Goal: Information Seeking & Learning: Learn about a topic

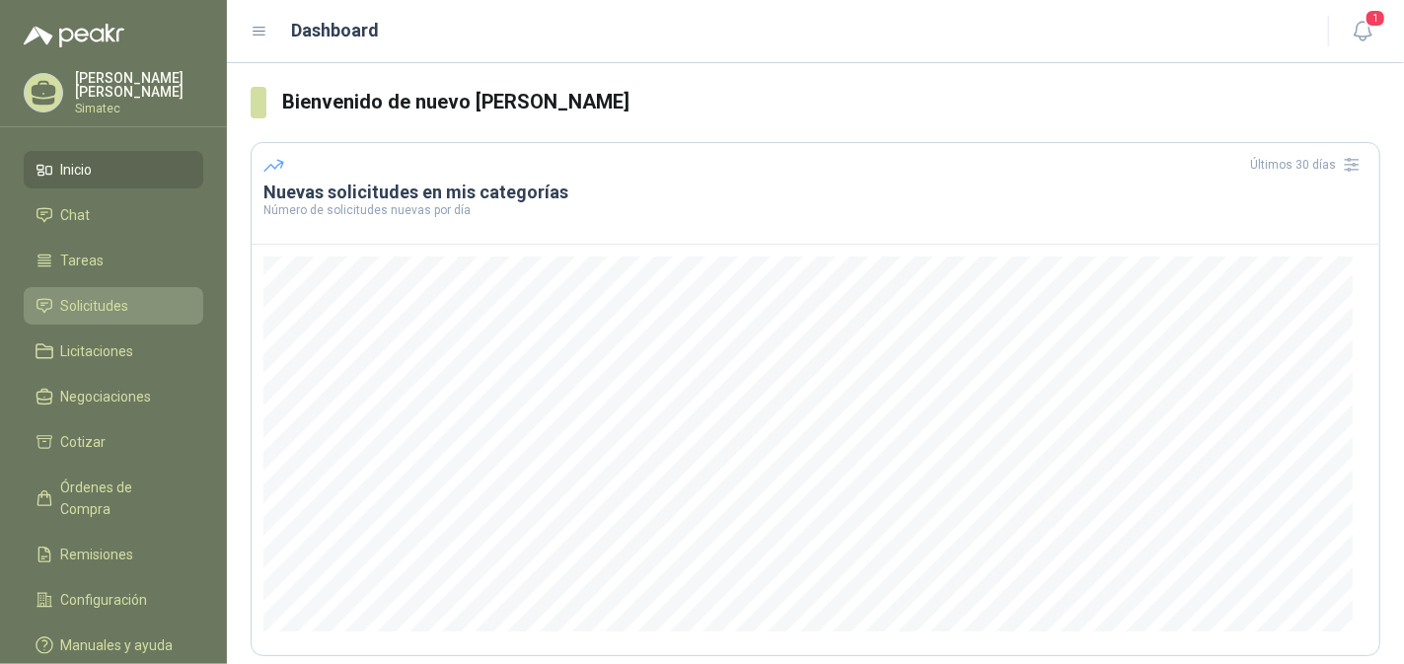
click at [117, 315] on link "Solicitudes" at bounding box center [114, 305] width 180 height 37
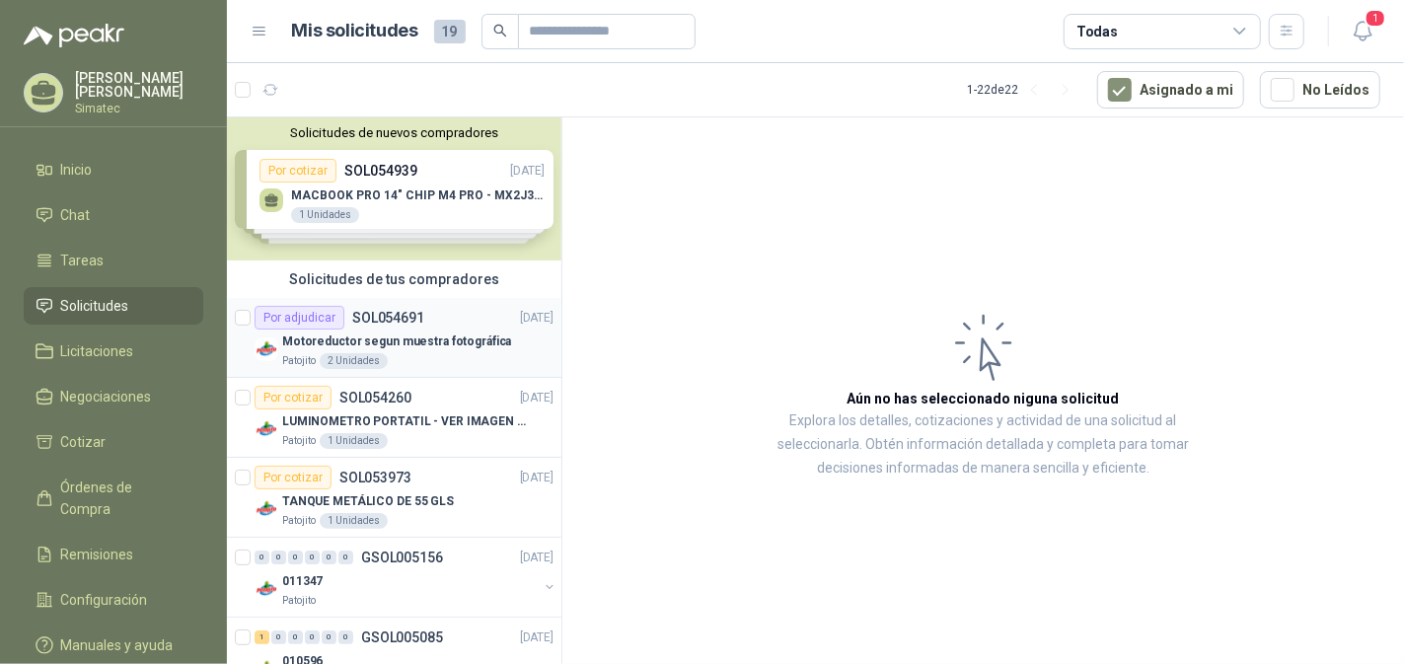
click at [386, 334] on p "Motoreductor segun muestra fotográfica" at bounding box center [396, 341] width 229 height 19
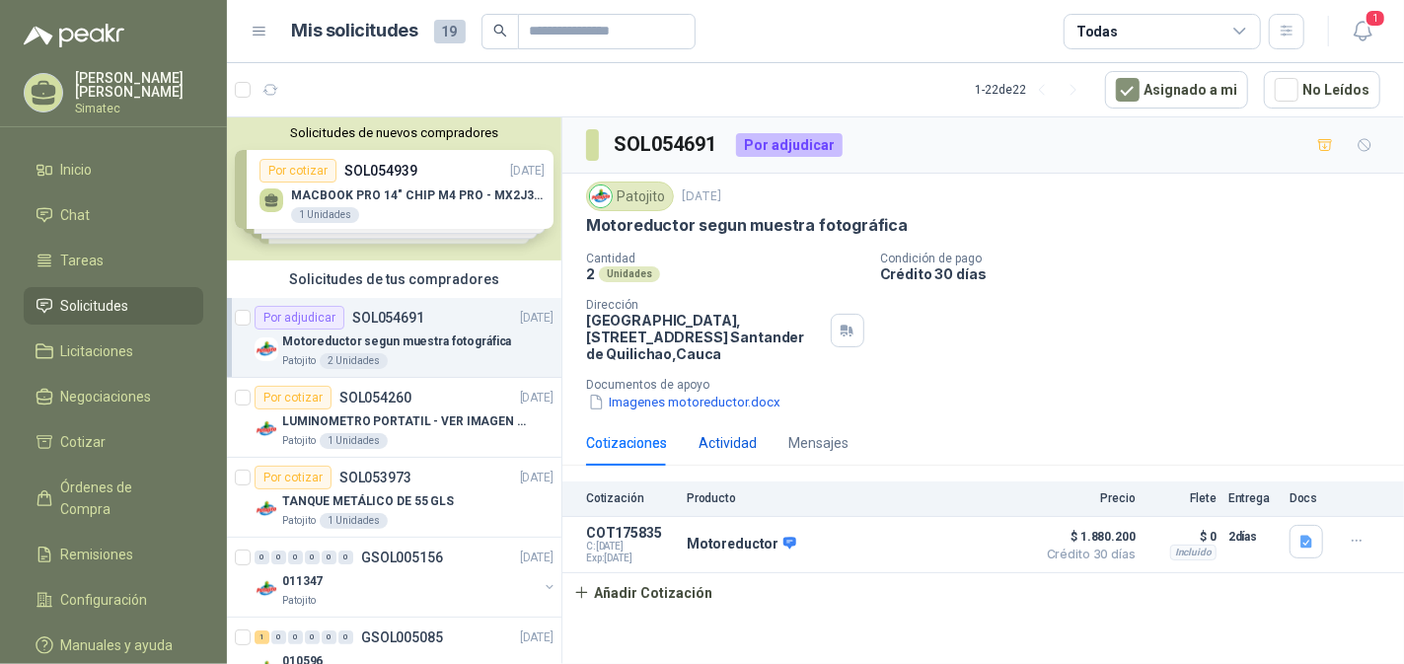
click at [718, 443] on div "Actividad" at bounding box center [728, 443] width 58 height 22
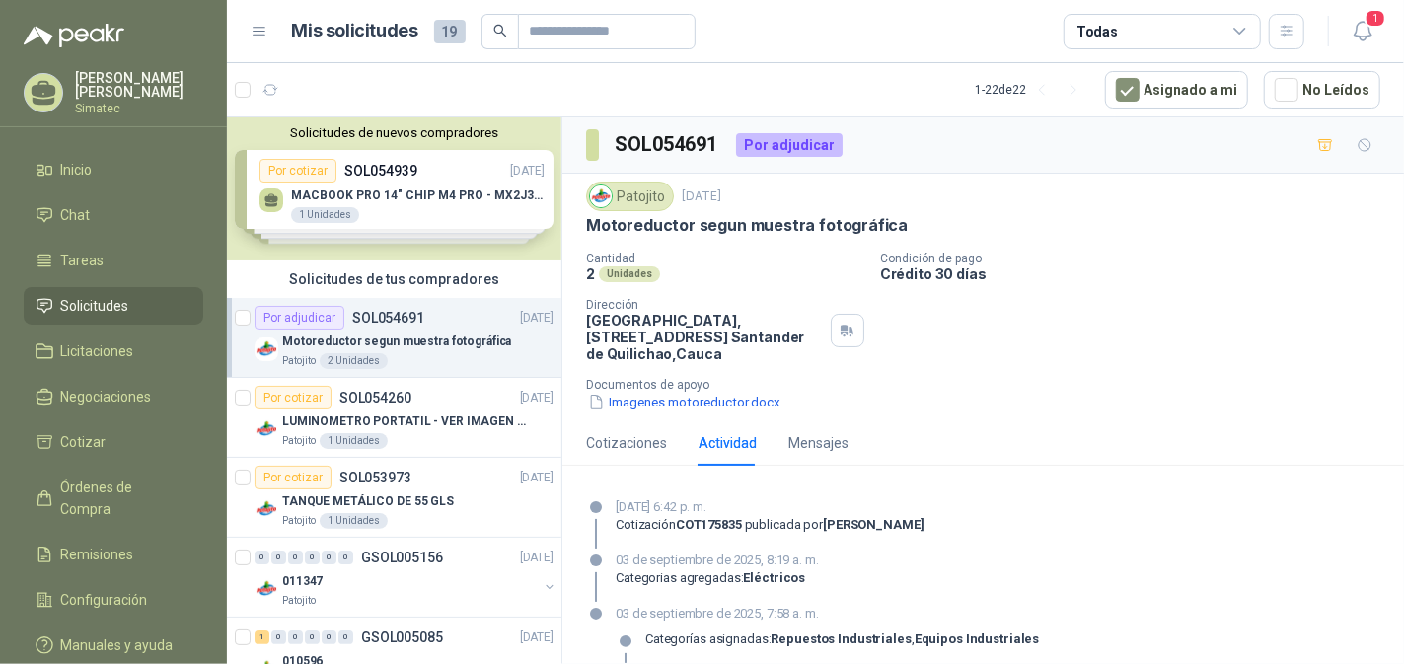
scroll to position [42, 0]
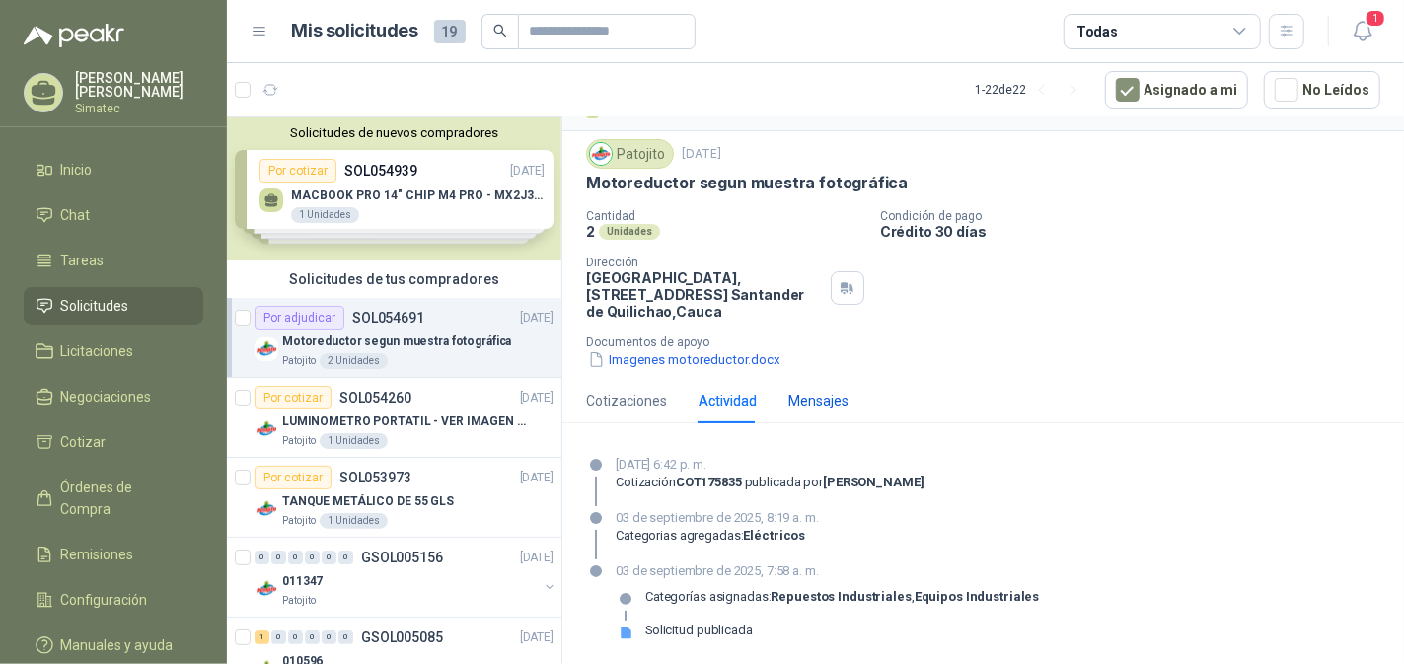
click at [831, 399] on div "Mensajes" at bounding box center [818, 401] width 60 height 22
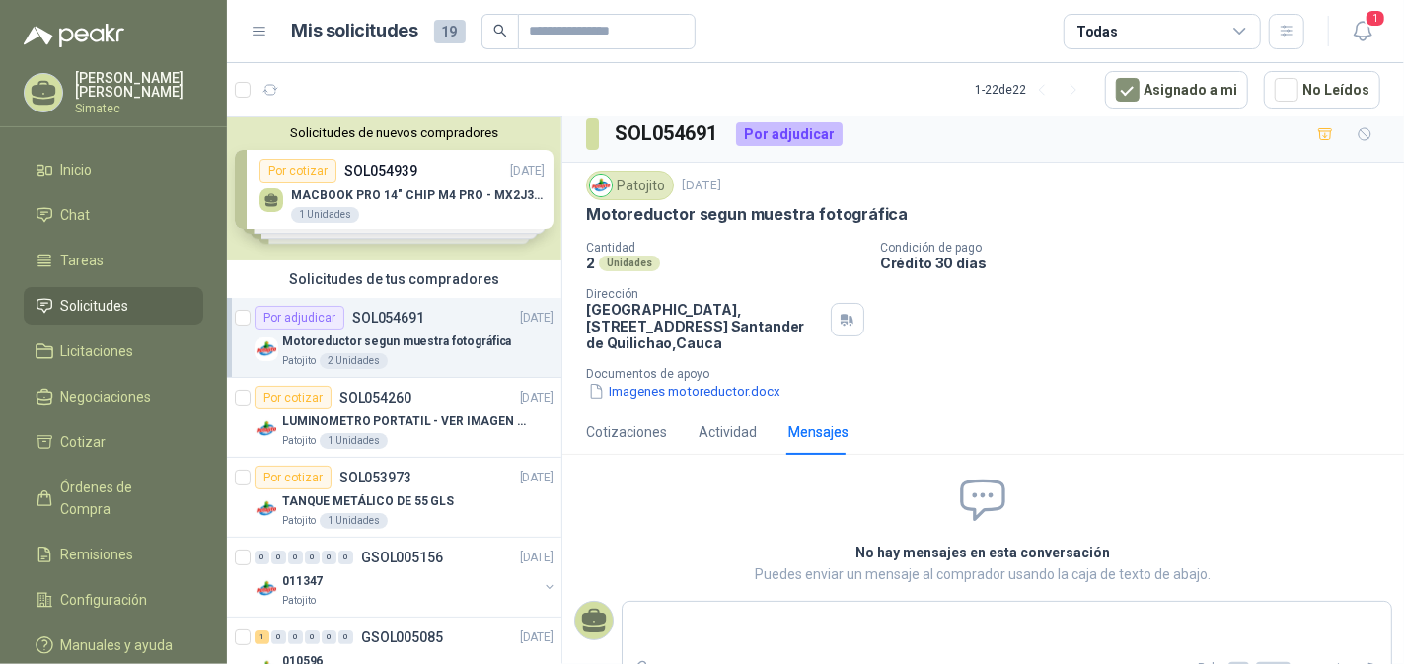
scroll to position [36, 0]
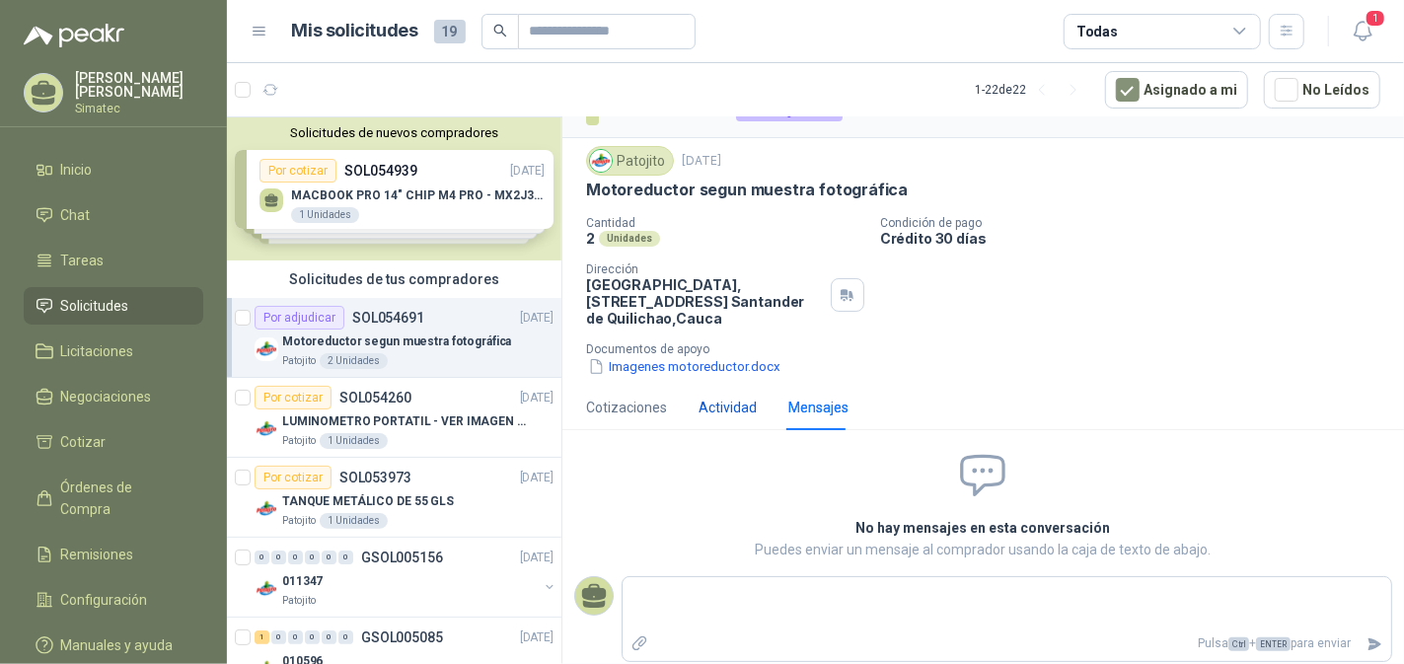
click at [717, 399] on div "Actividad" at bounding box center [728, 408] width 58 height 22
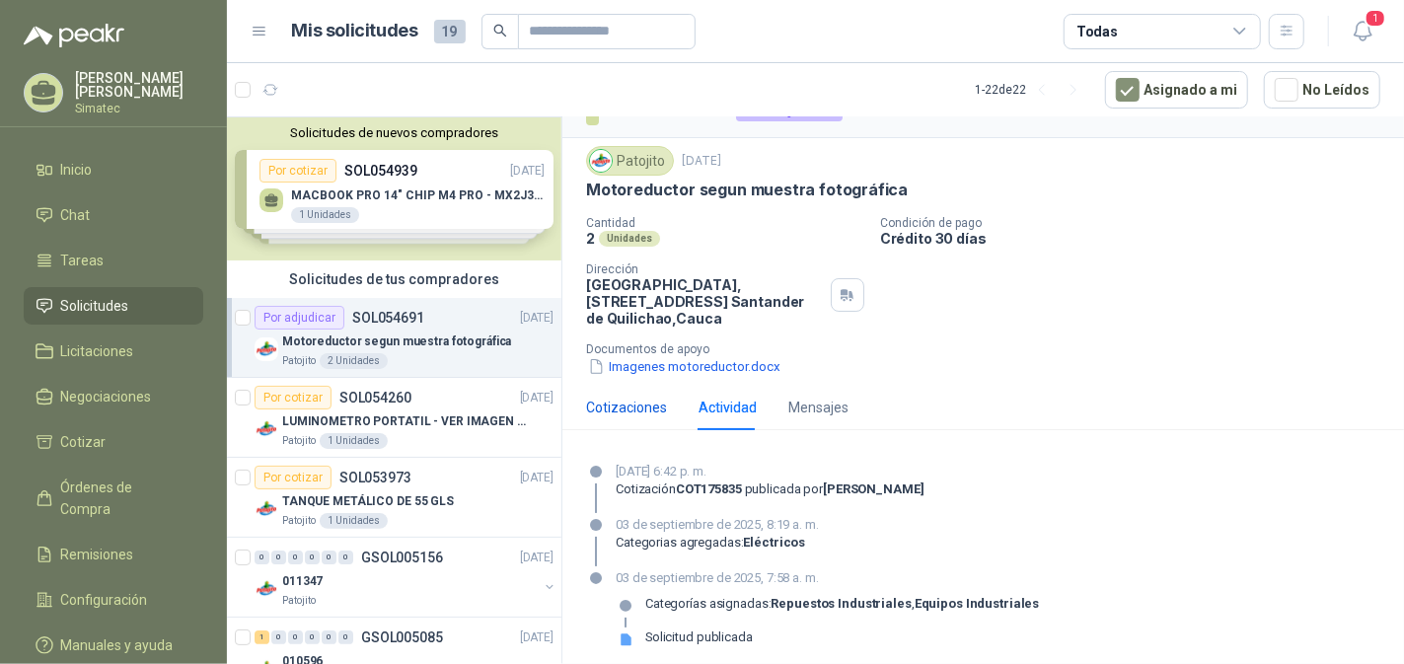
click at [644, 409] on div "Cotizaciones" at bounding box center [626, 408] width 81 height 22
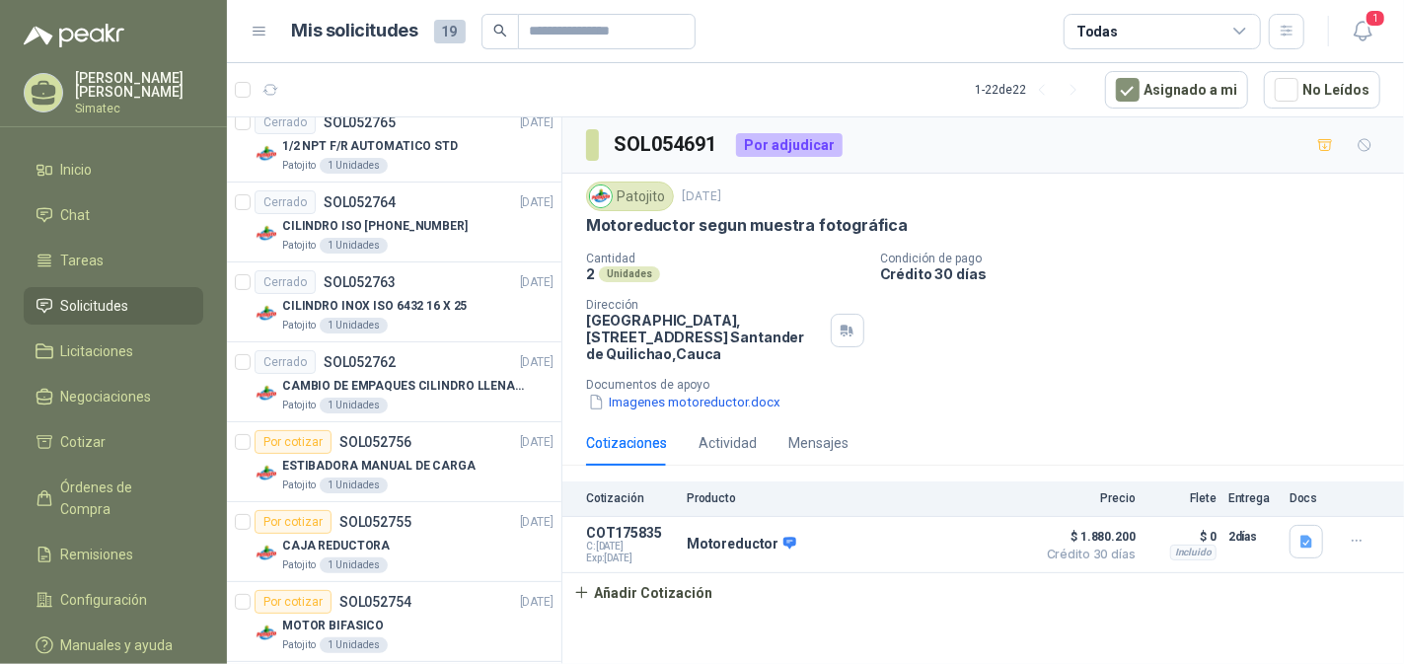
scroll to position [1085, 0]
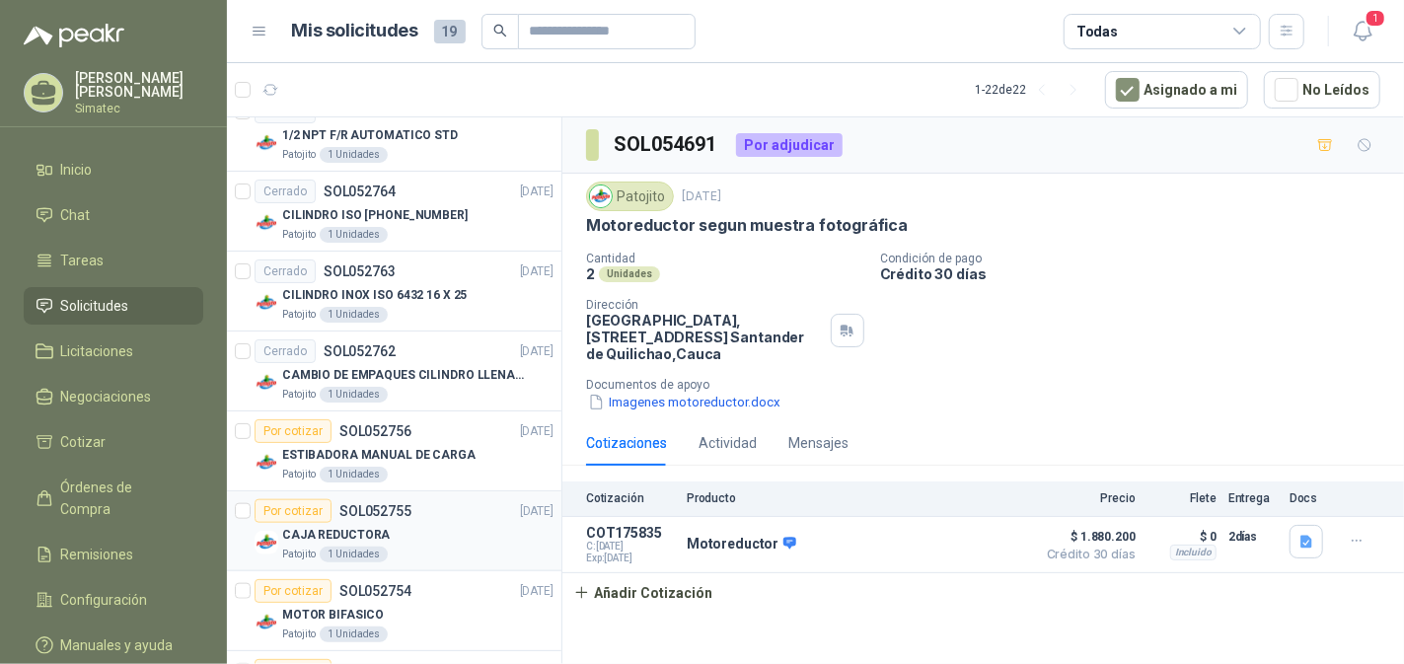
click at [404, 534] on div "CAJA REDUCTORA" at bounding box center [417, 535] width 271 height 24
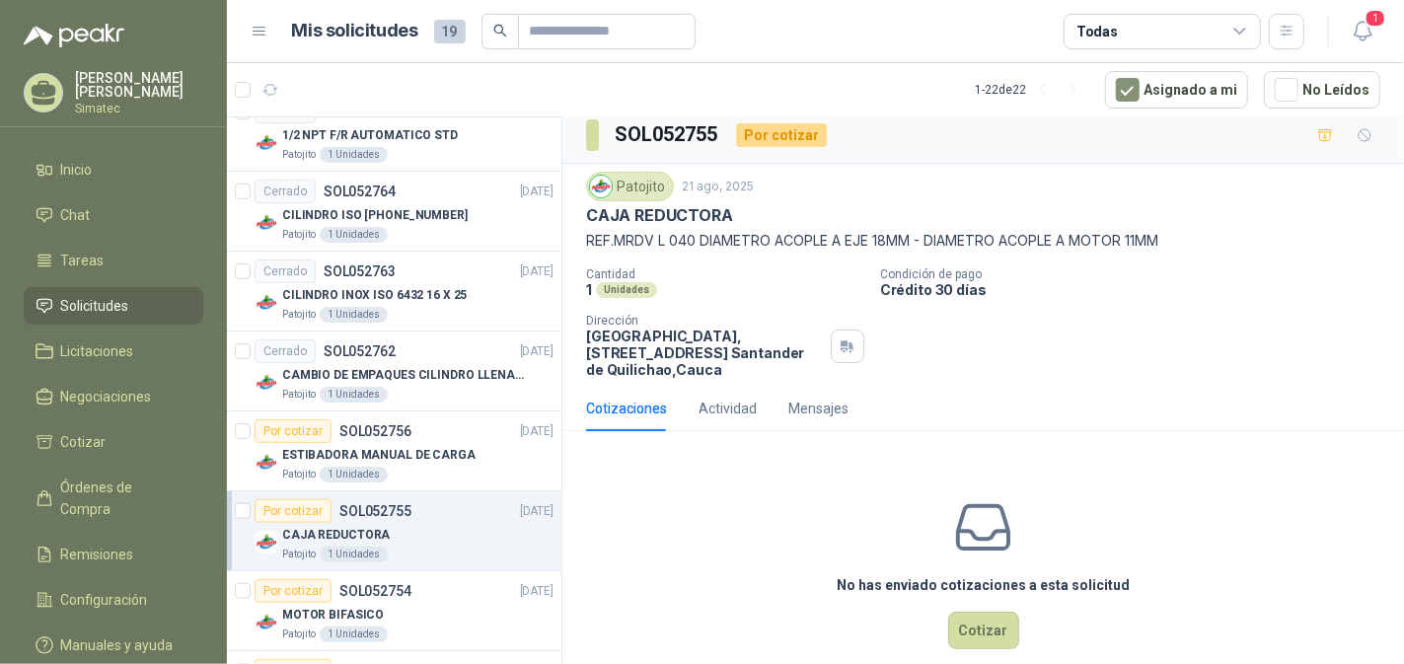
scroll to position [35, 0]
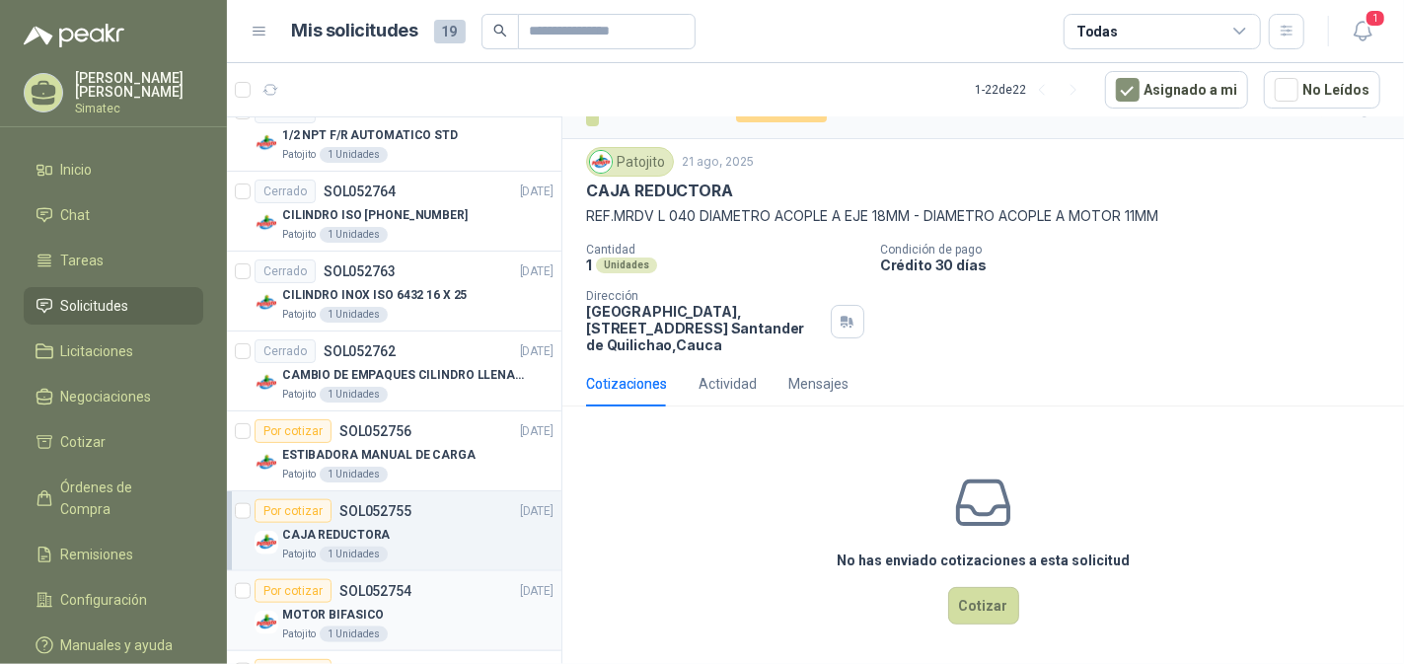
click at [410, 609] on div "MOTOR BIFASICO" at bounding box center [417, 615] width 271 height 24
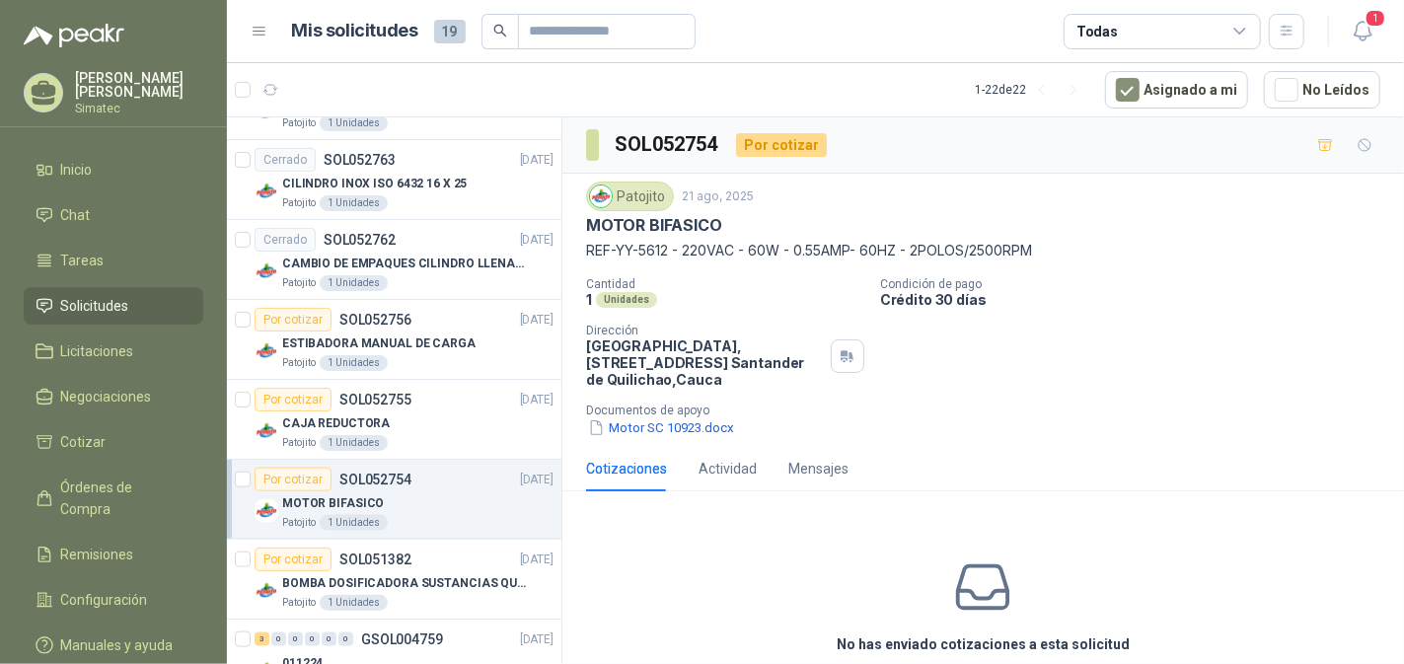
scroll to position [1203, 0]
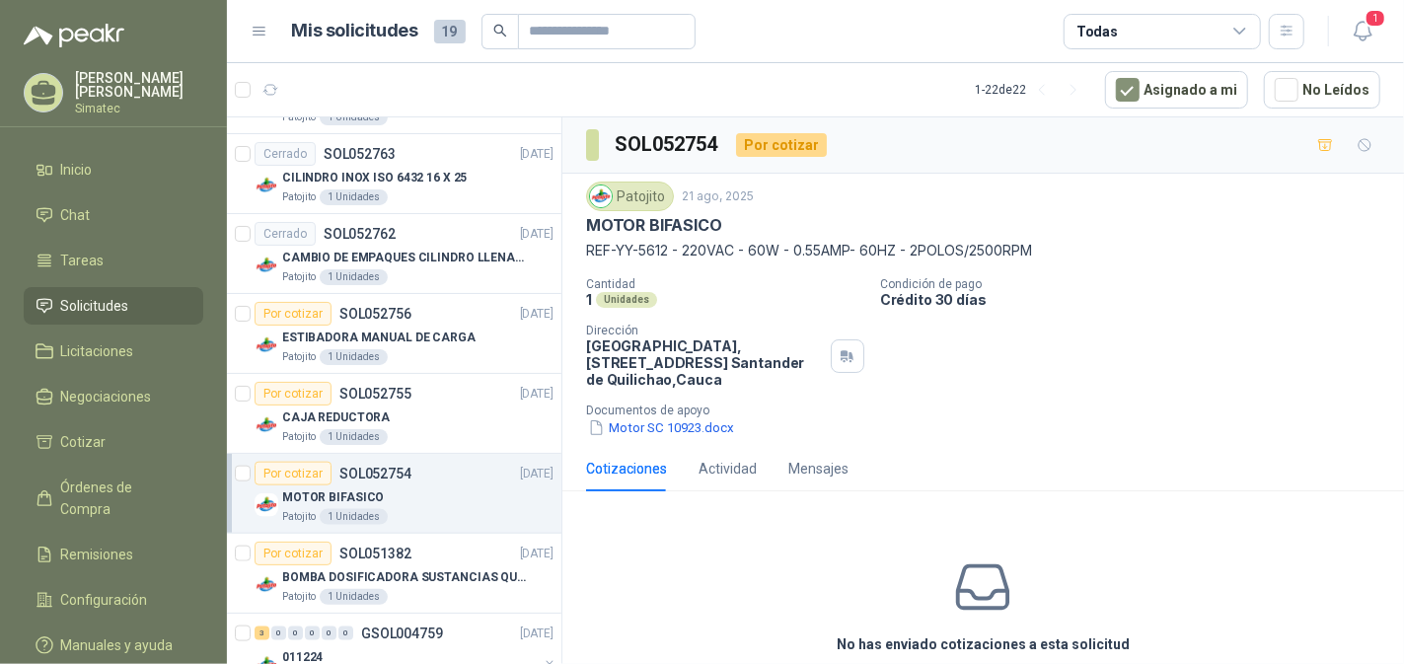
click at [447, 485] on div "MOTOR BIFASICO" at bounding box center [417, 497] width 271 height 24
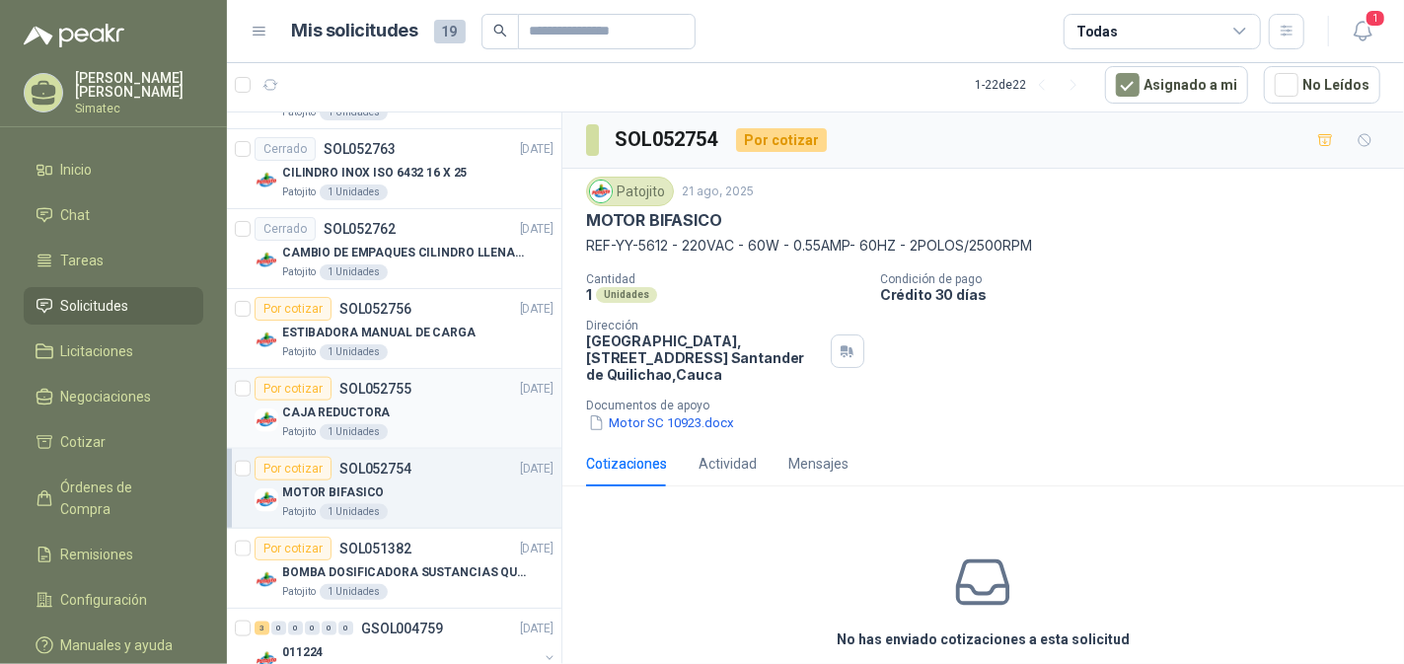
click at [410, 424] on div "Patojito 1 Unidades" at bounding box center [417, 432] width 271 height 16
